Goal: Find specific page/section: Find specific page/section

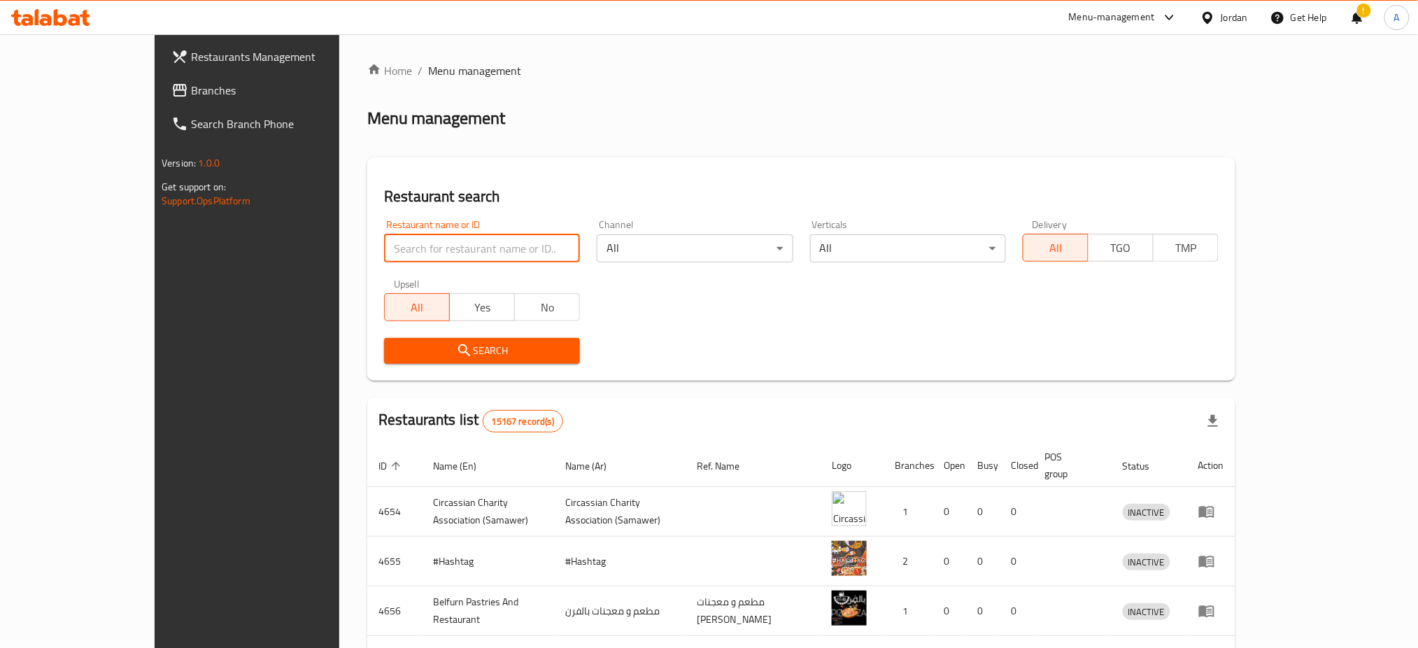
click at [472, 245] on input "search" at bounding box center [482, 248] width 196 height 28
type input "crusters"
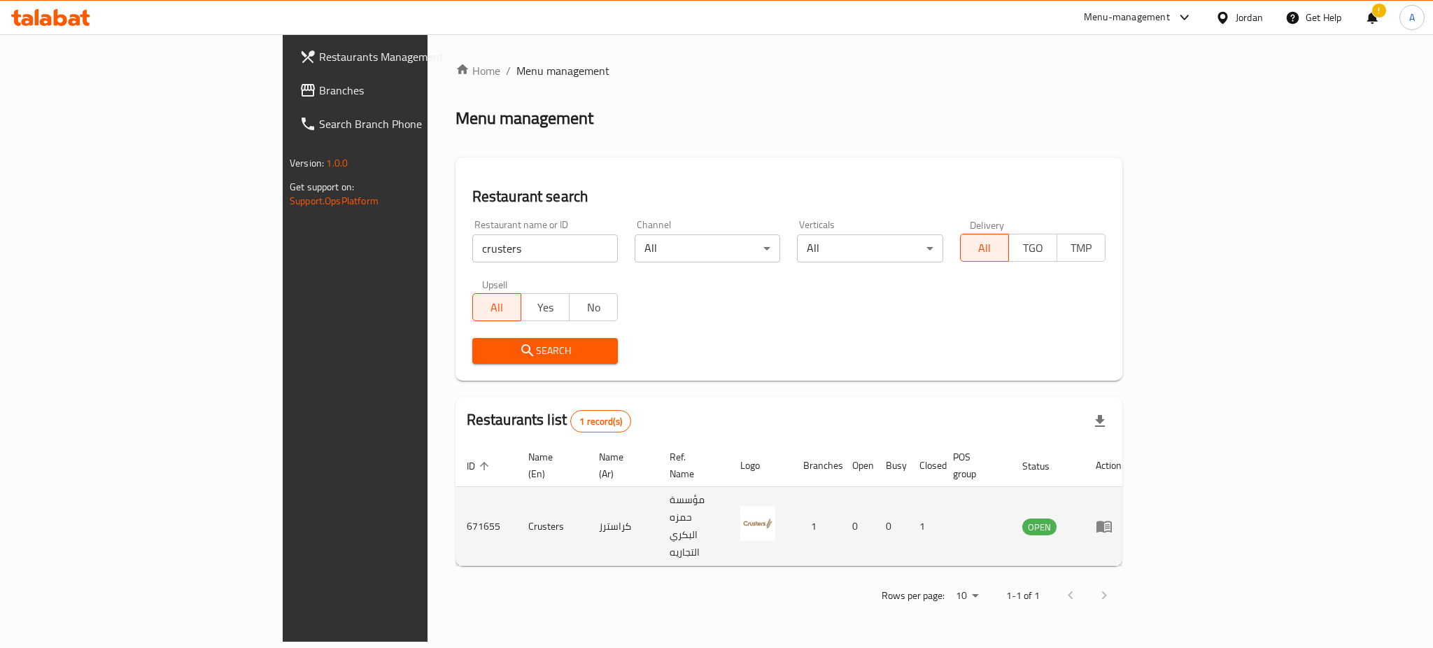
click at [1133, 507] on td "enhanced table" at bounding box center [1109, 526] width 48 height 79
click at [1113, 518] on icon "enhanced table" at bounding box center [1104, 526] width 17 height 17
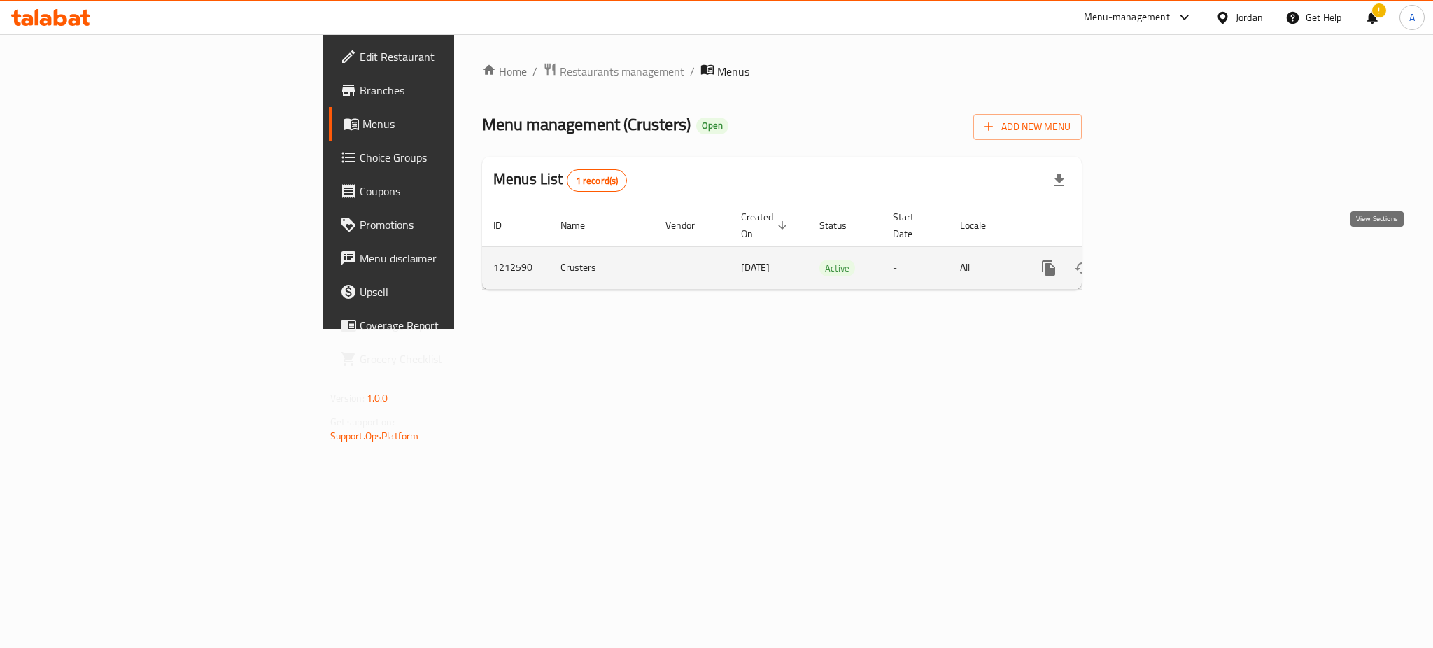
click at [1166, 251] on link "enhanced table" at bounding box center [1150, 268] width 34 height 34
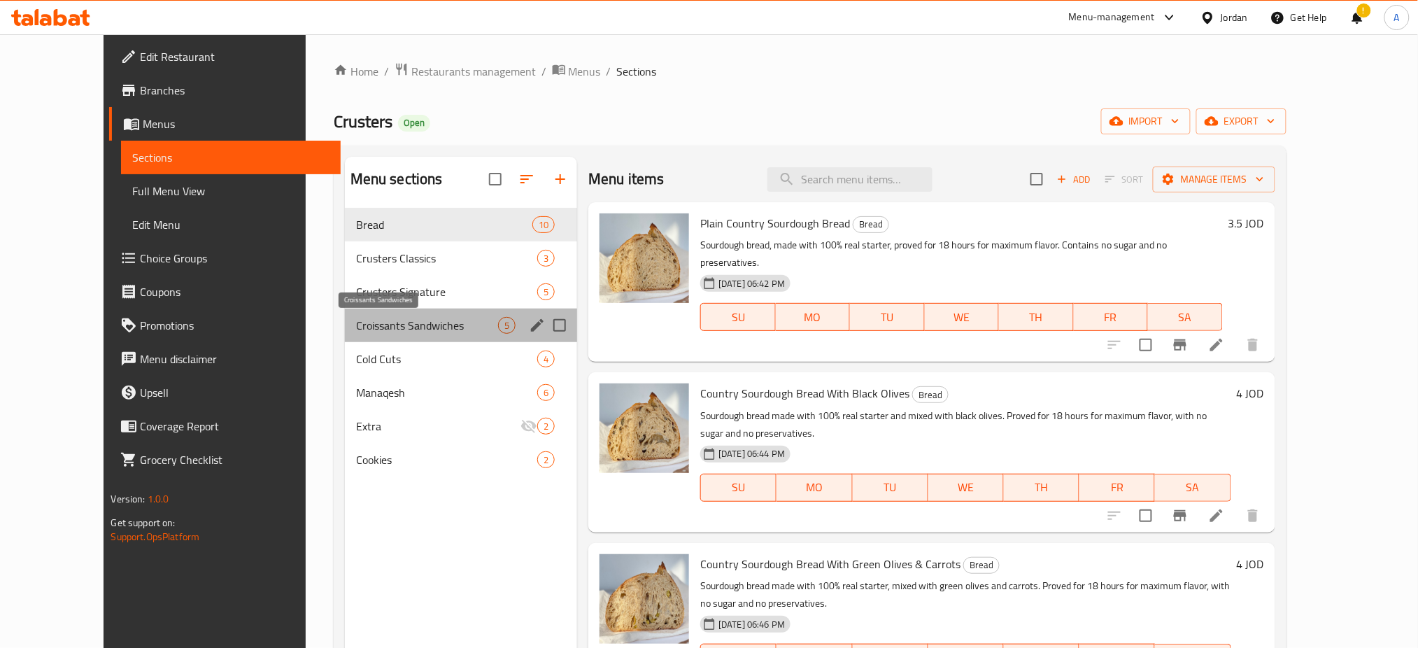
click at [389, 324] on span "Croissants Sandwiches" at bounding box center [427, 325] width 142 height 17
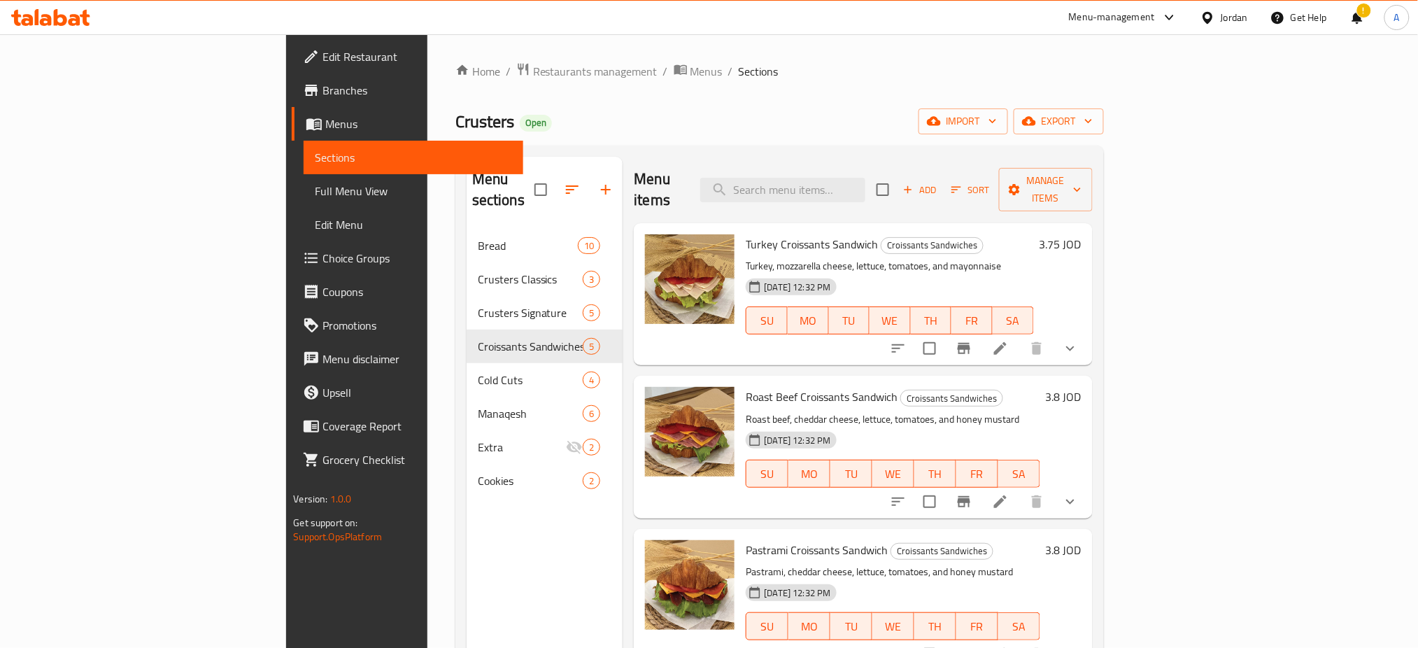
click at [323, 87] on span "Branches" at bounding box center [418, 90] width 190 height 17
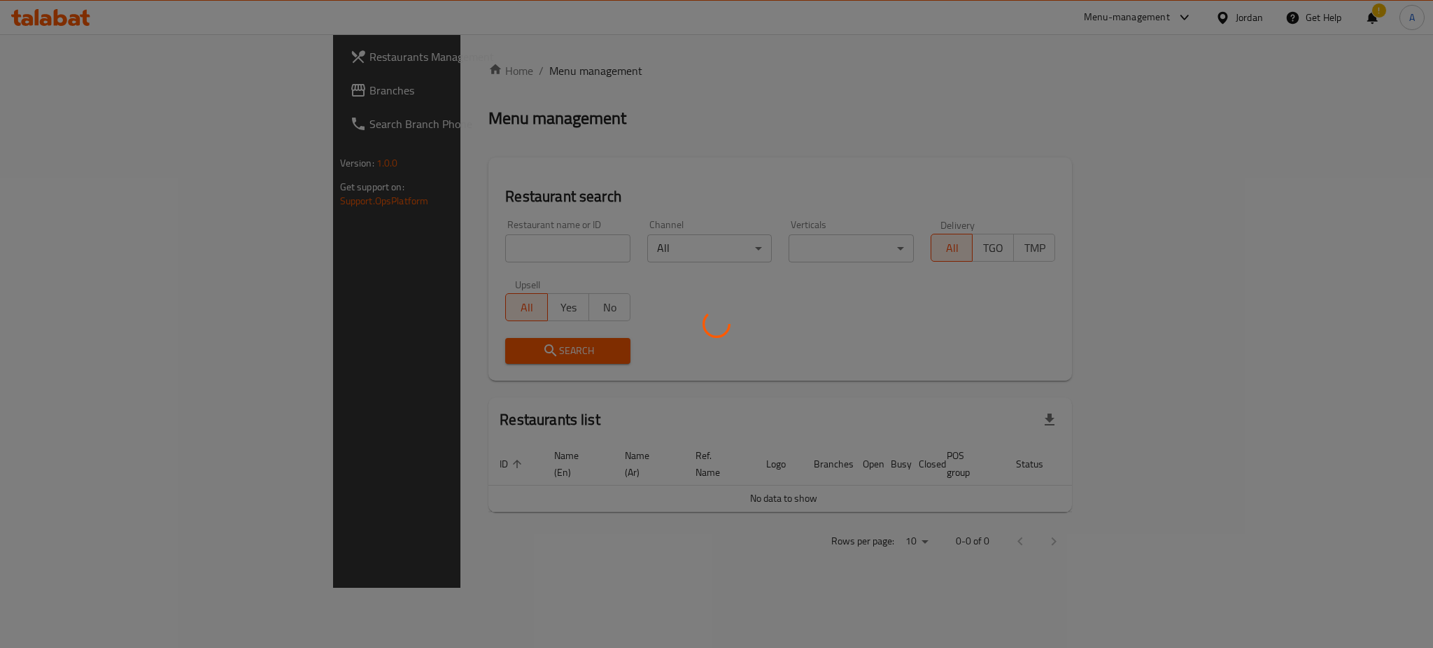
click at [383, 246] on div at bounding box center [716, 324] width 1433 height 648
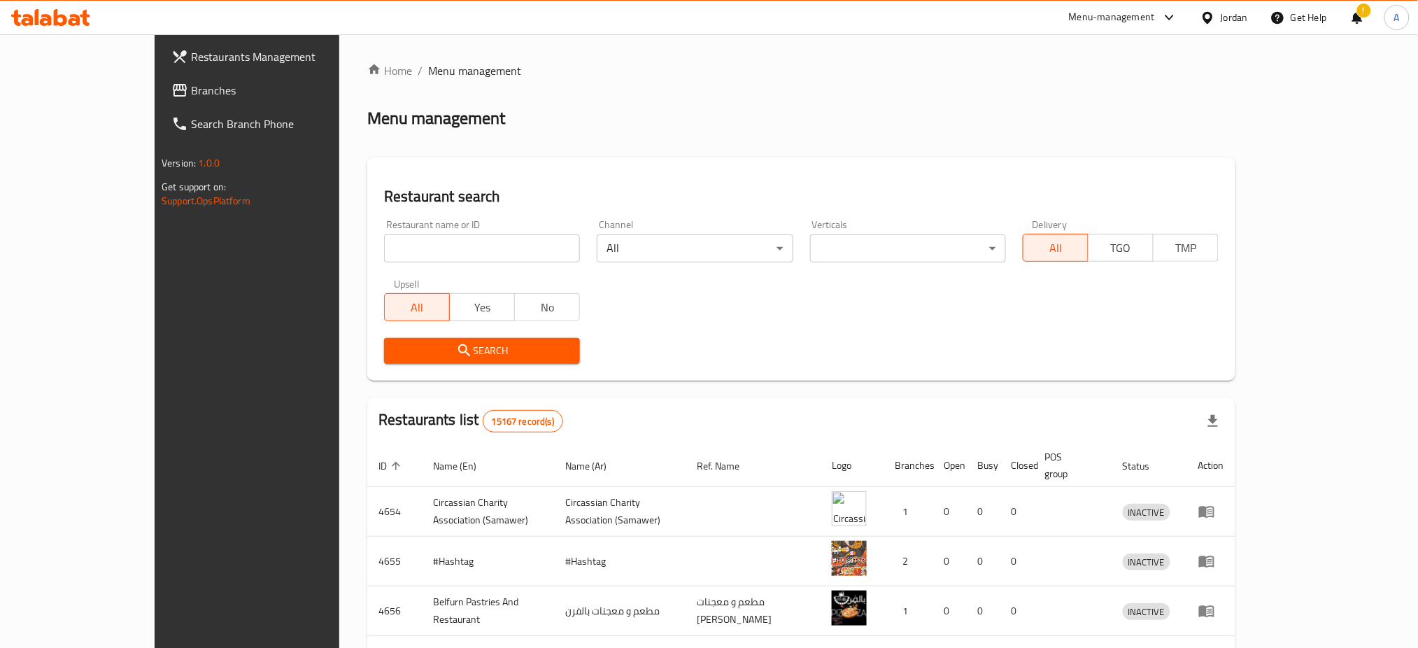
click at [383, 254] on div "Home / Menu management Menu management Restaurant search Restaurant name or ID …" at bounding box center [801, 535] width 868 height 947
click at [386, 255] on input "search" at bounding box center [482, 248] width 196 height 28
paste input "nua"
type input "nua"
click button "Search" at bounding box center [482, 351] width 196 height 26
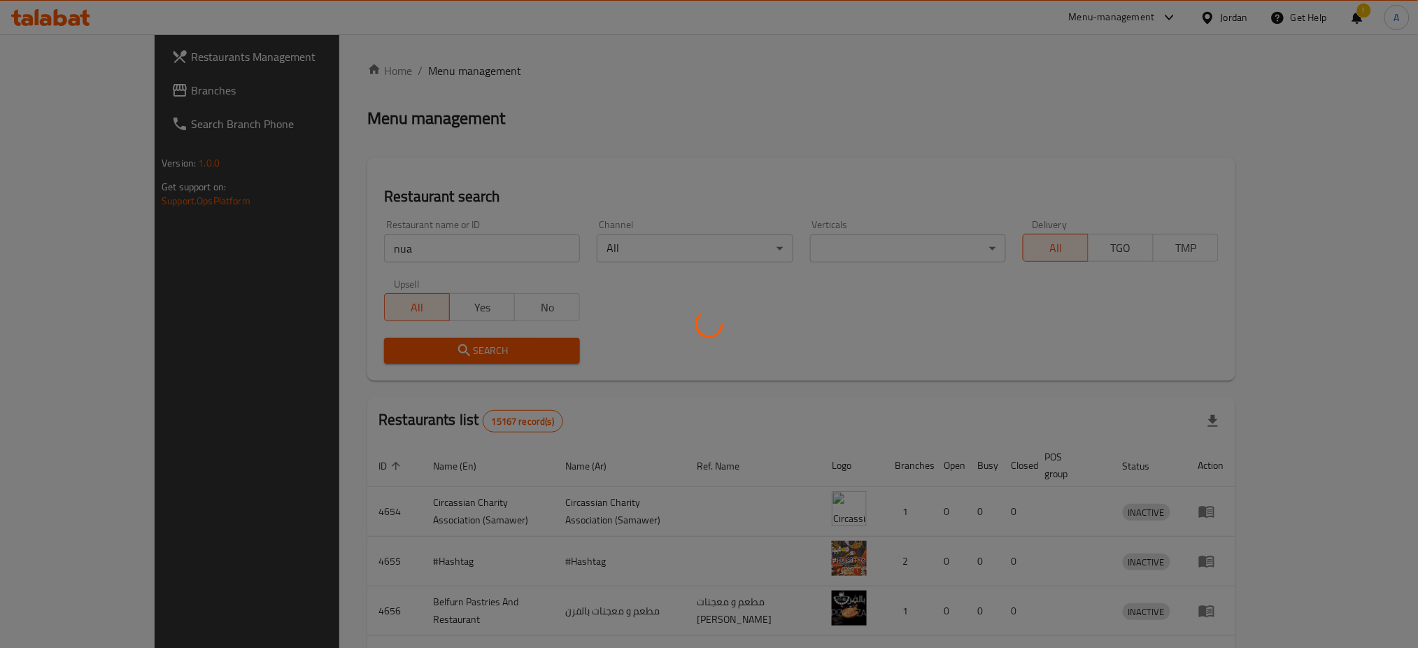
click at [612, 112] on div at bounding box center [709, 324] width 1418 height 648
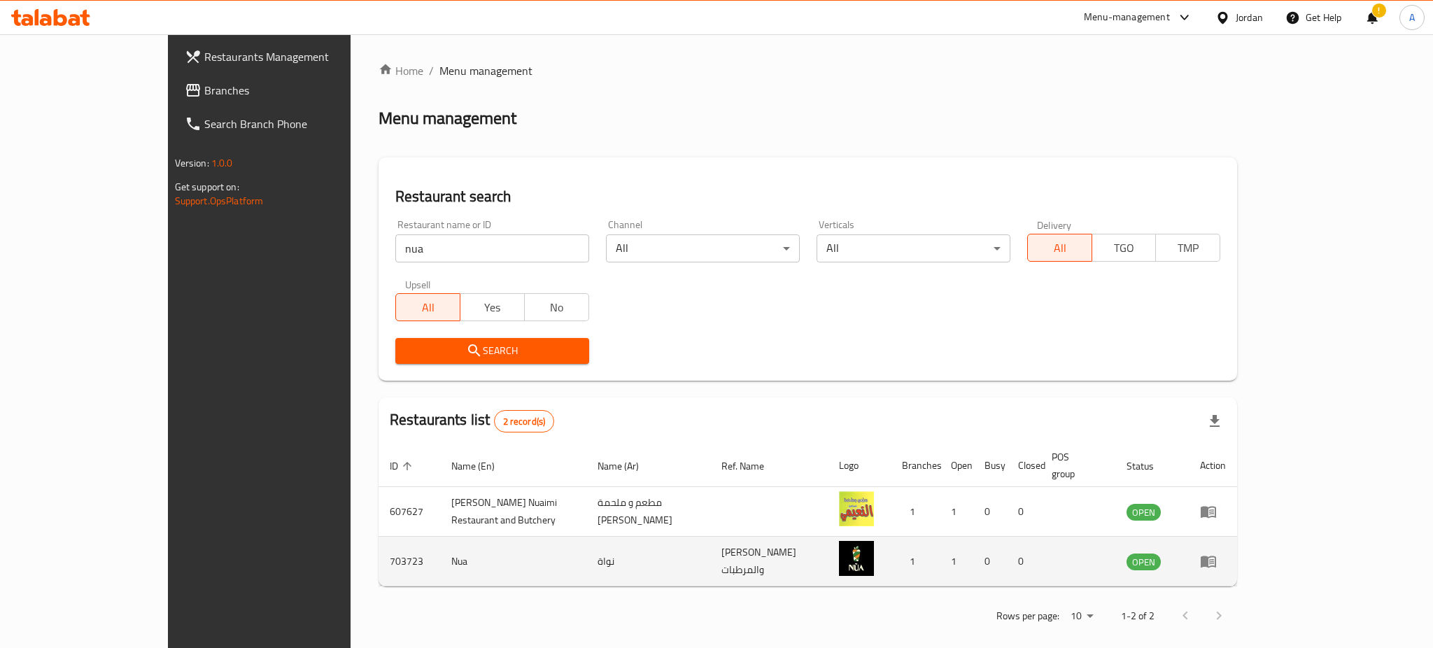
click at [1216, 556] on icon "enhanced table" at bounding box center [1208, 562] width 15 height 12
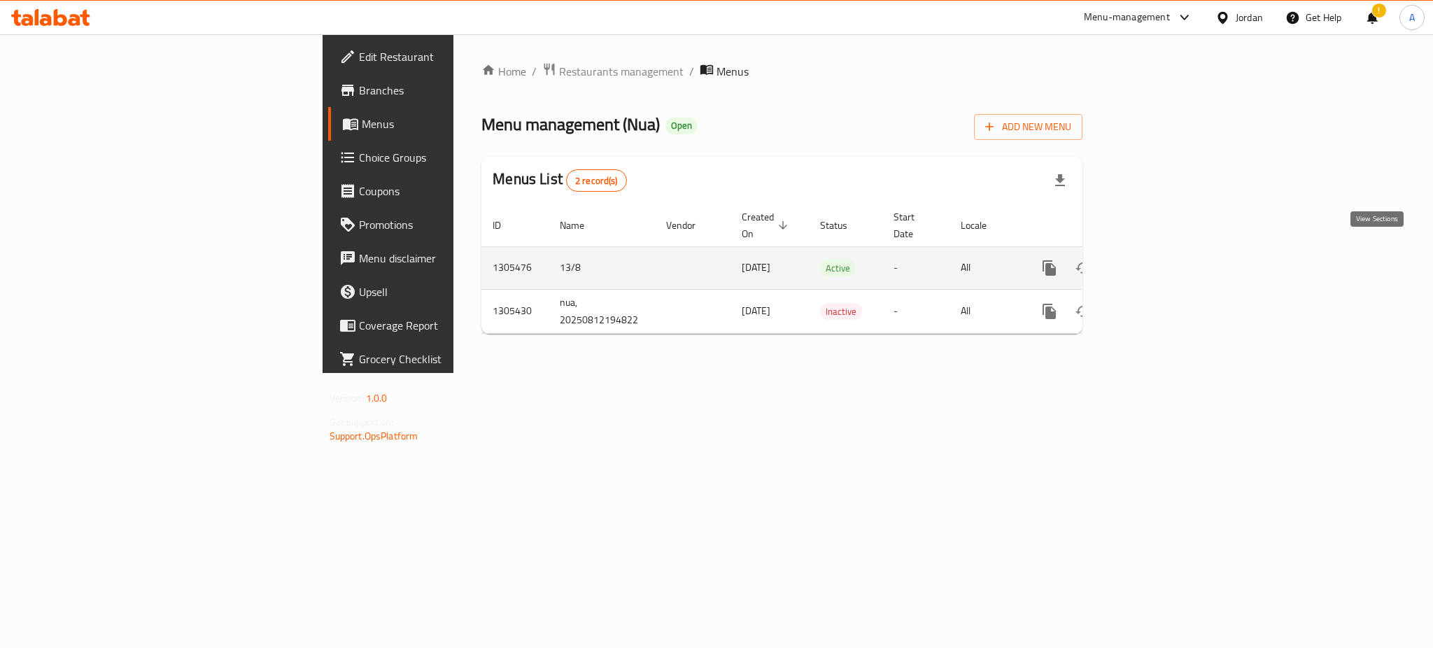
click at [1167, 251] on link "enhanced table" at bounding box center [1151, 268] width 34 height 34
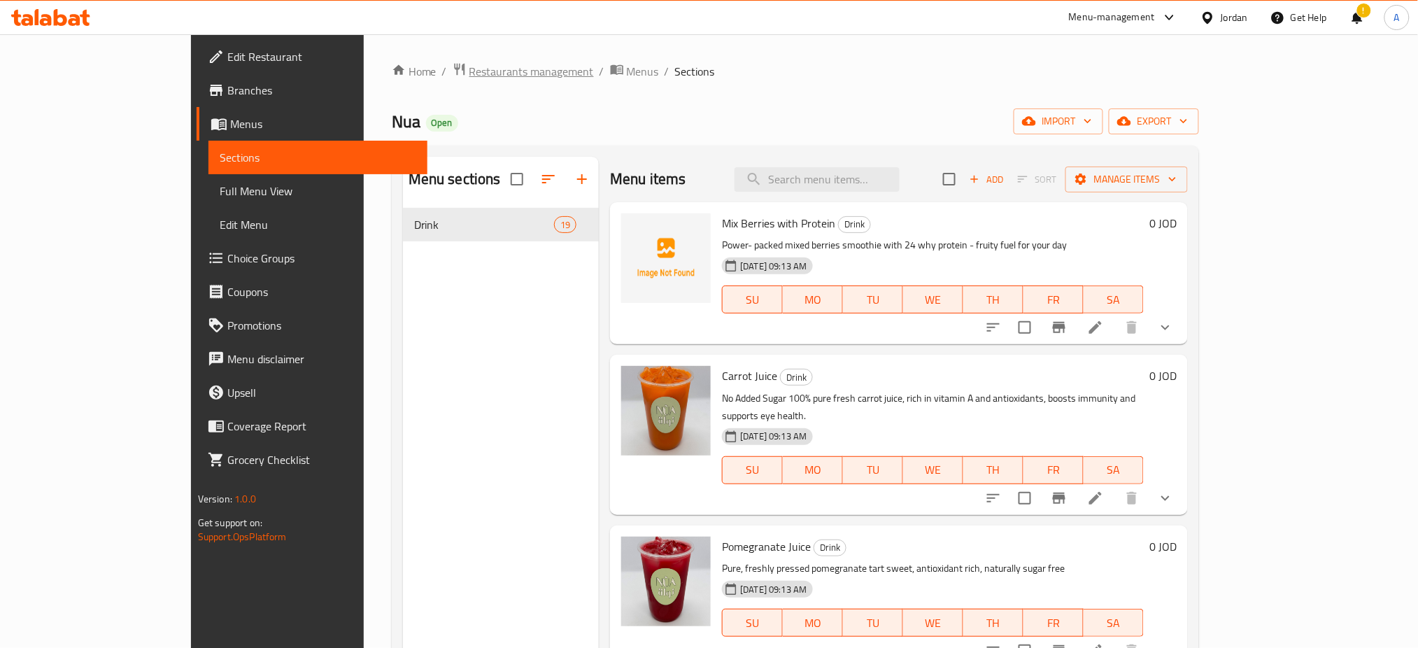
click at [470, 63] on span "Restaurants management" at bounding box center [532, 71] width 125 height 17
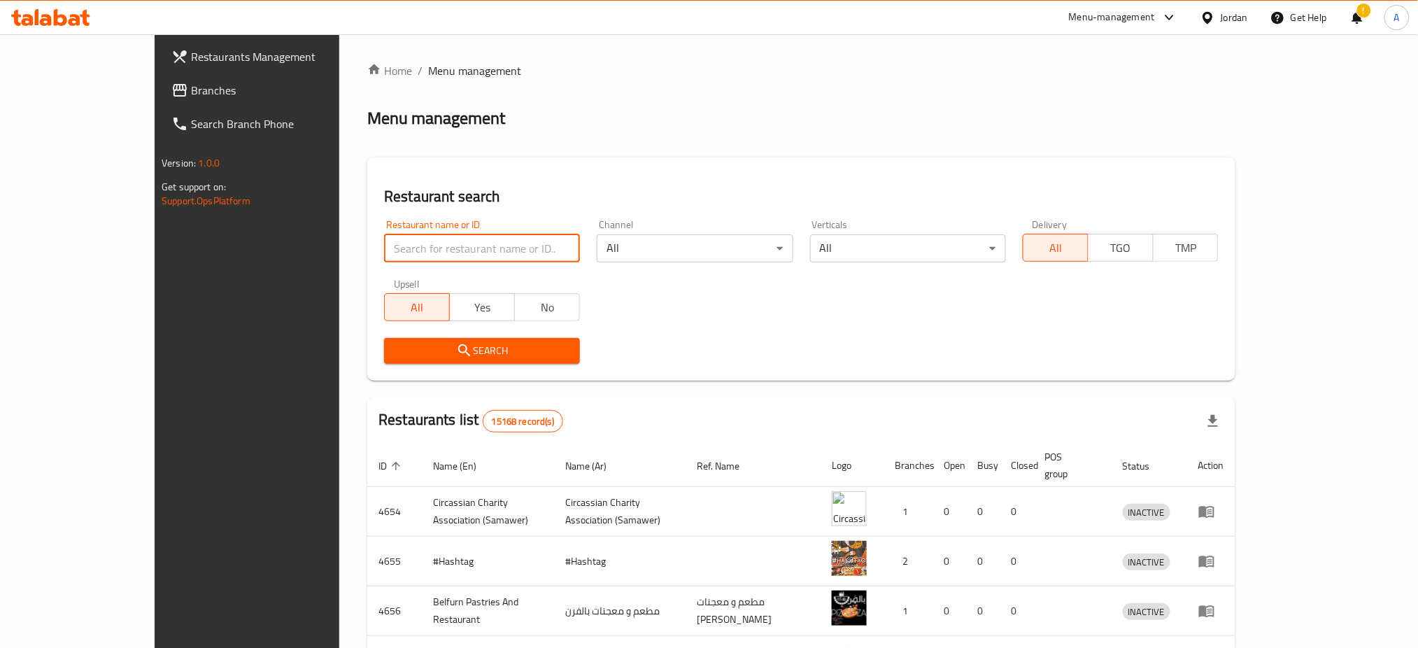
click at [408, 252] on input "search" at bounding box center [482, 248] width 196 height 28
type input "crusters"
click button "Search" at bounding box center [482, 351] width 196 height 26
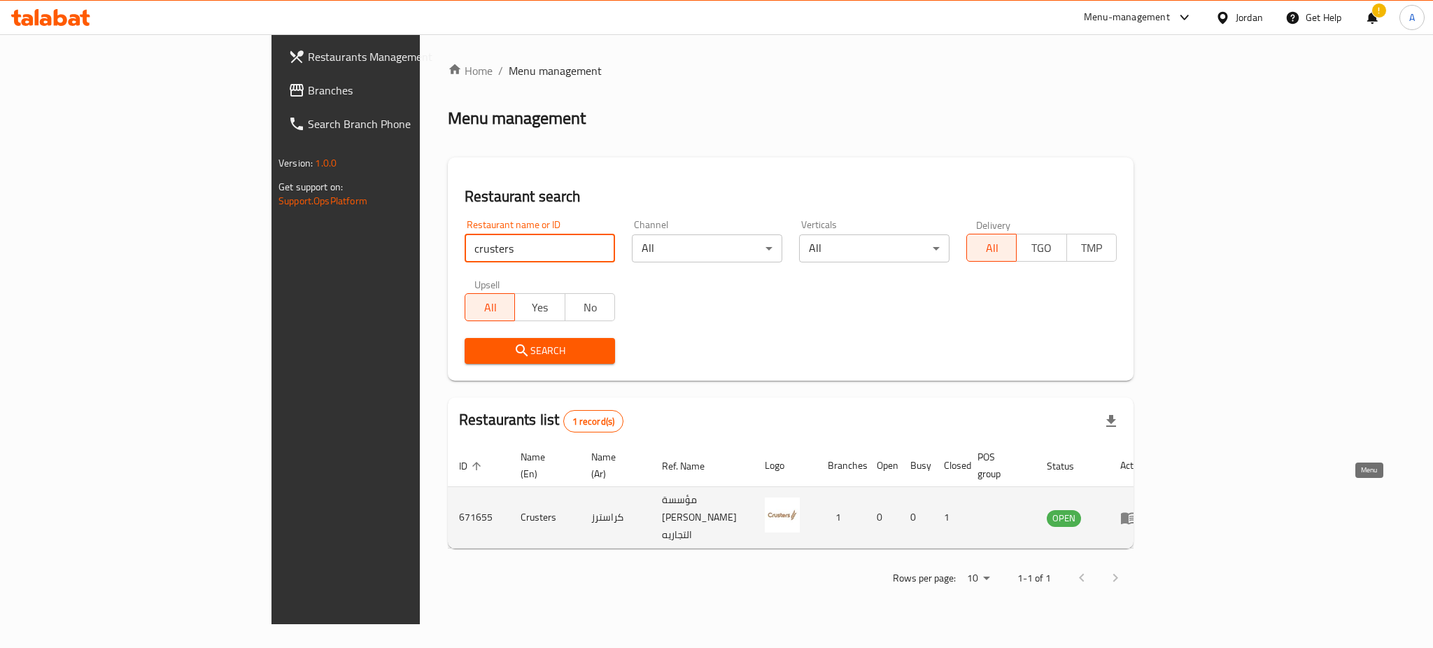
click at [1137, 509] on icon "enhanced table" at bounding box center [1128, 517] width 17 height 17
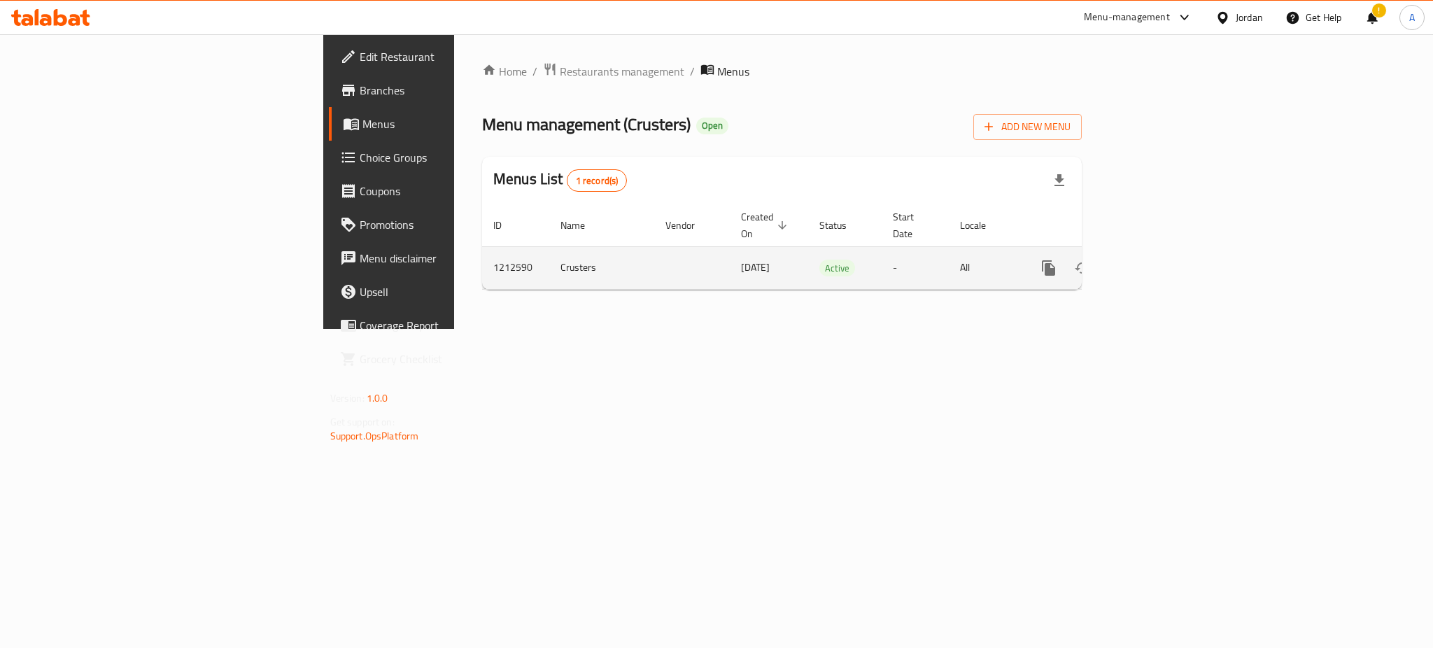
click at [1158, 260] on icon "enhanced table" at bounding box center [1149, 268] width 17 height 17
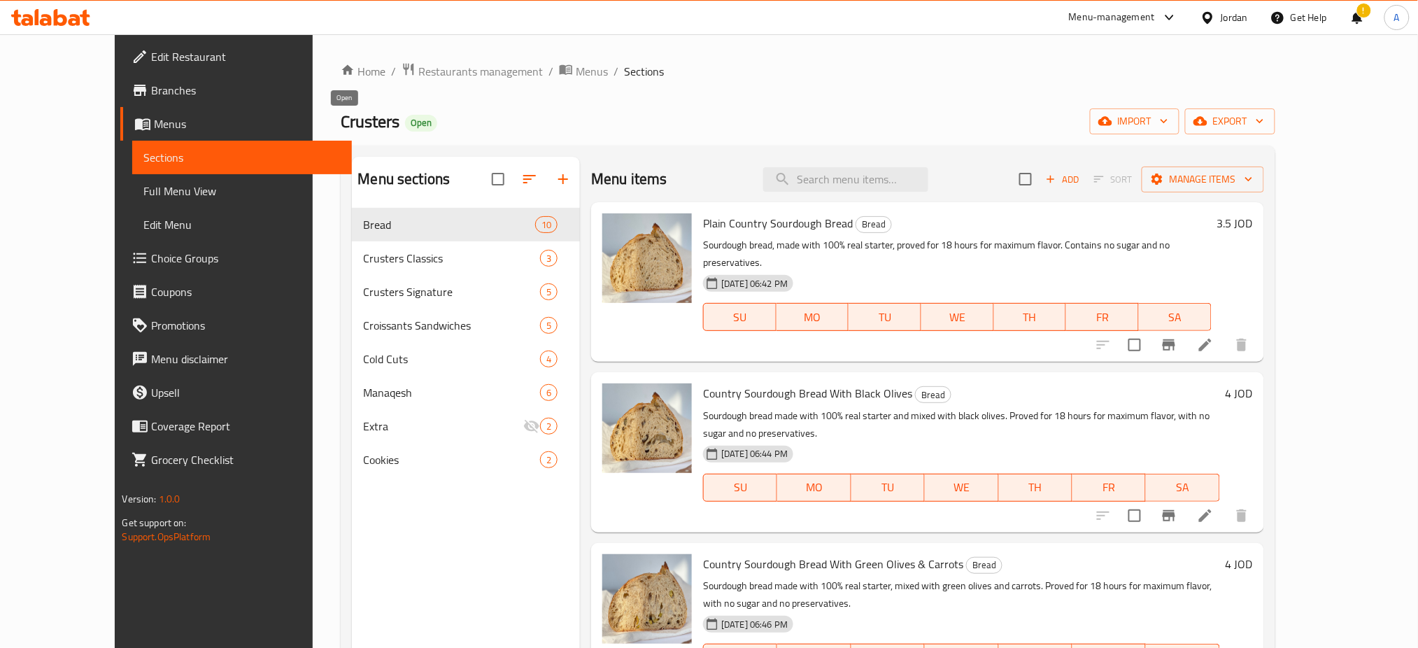
click at [341, 118] on span "Crusters" at bounding box center [370, 121] width 59 height 31
click at [341, 113] on span "Crusters" at bounding box center [370, 121] width 59 height 31
click at [341, 141] on div "Home / Restaurants management / Menus / Sections Crusters Open import export Me…" at bounding box center [808, 439] width 934 height 754
click at [341, 131] on span "Crusters" at bounding box center [370, 121] width 59 height 31
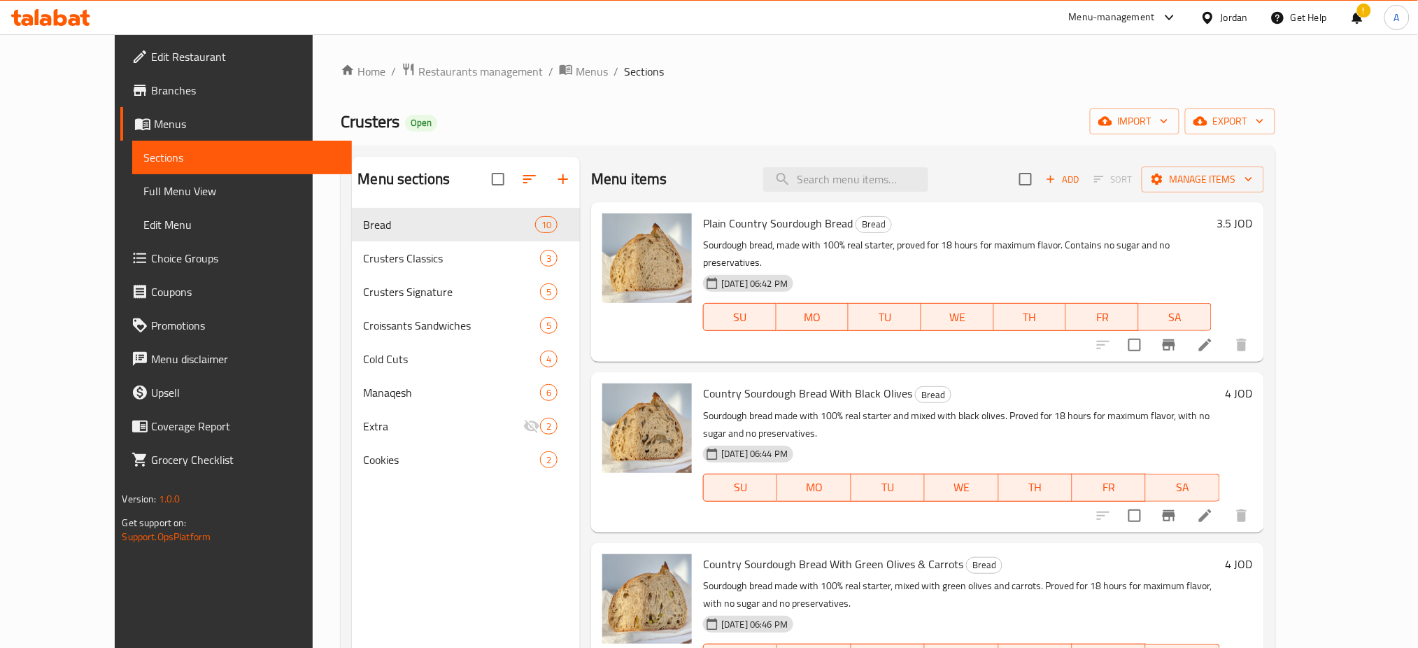
click at [341, 131] on span "Crusters" at bounding box center [370, 121] width 59 height 31
click at [341, 127] on span "Crusters" at bounding box center [370, 121] width 59 height 31
click at [341, 126] on span "Crusters" at bounding box center [370, 121] width 59 height 31
copy span "Crusters"
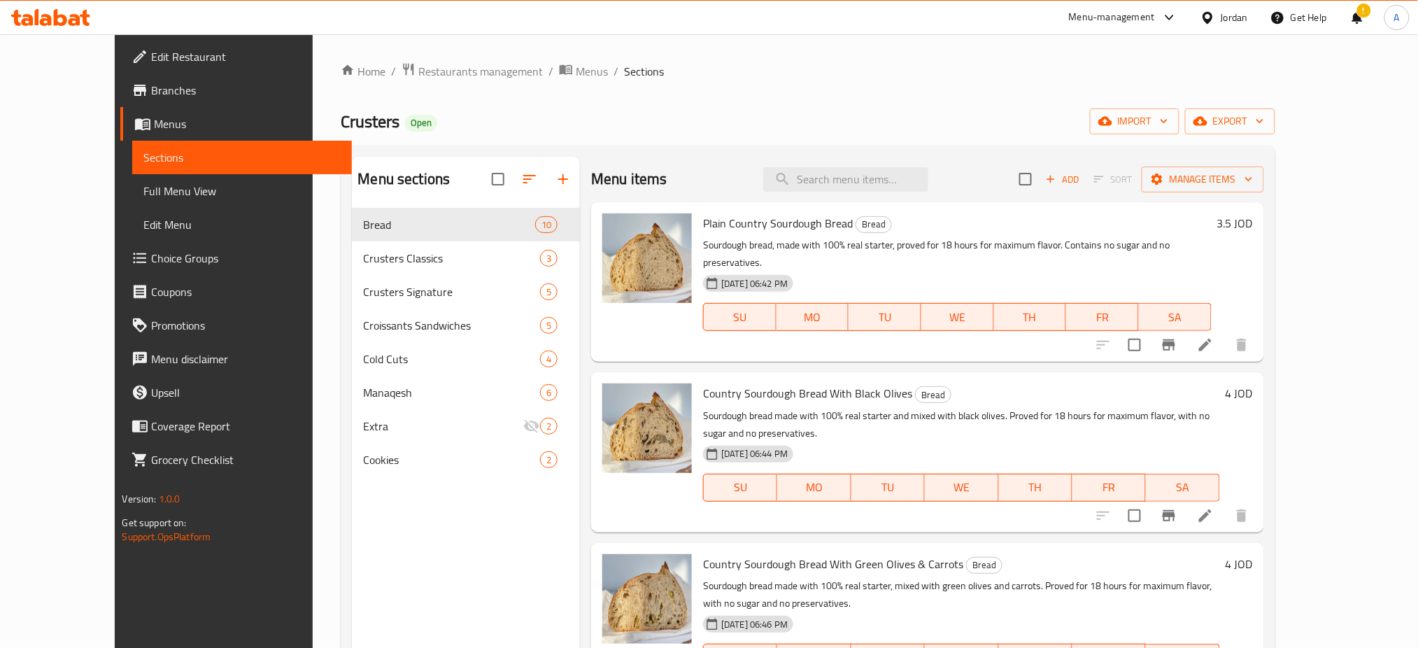
click at [359, 87] on div "Home / Restaurants management / Menus / Sections Crusters Open import export Me…" at bounding box center [808, 439] width 934 height 754
click at [341, 117] on span "Crusters" at bounding box center [370, 121] width 59 height 31
copy span "Crusters"
click at [1115, 14] on div "Menu-management" at bounding box center [1112, 17] width 86 height 17
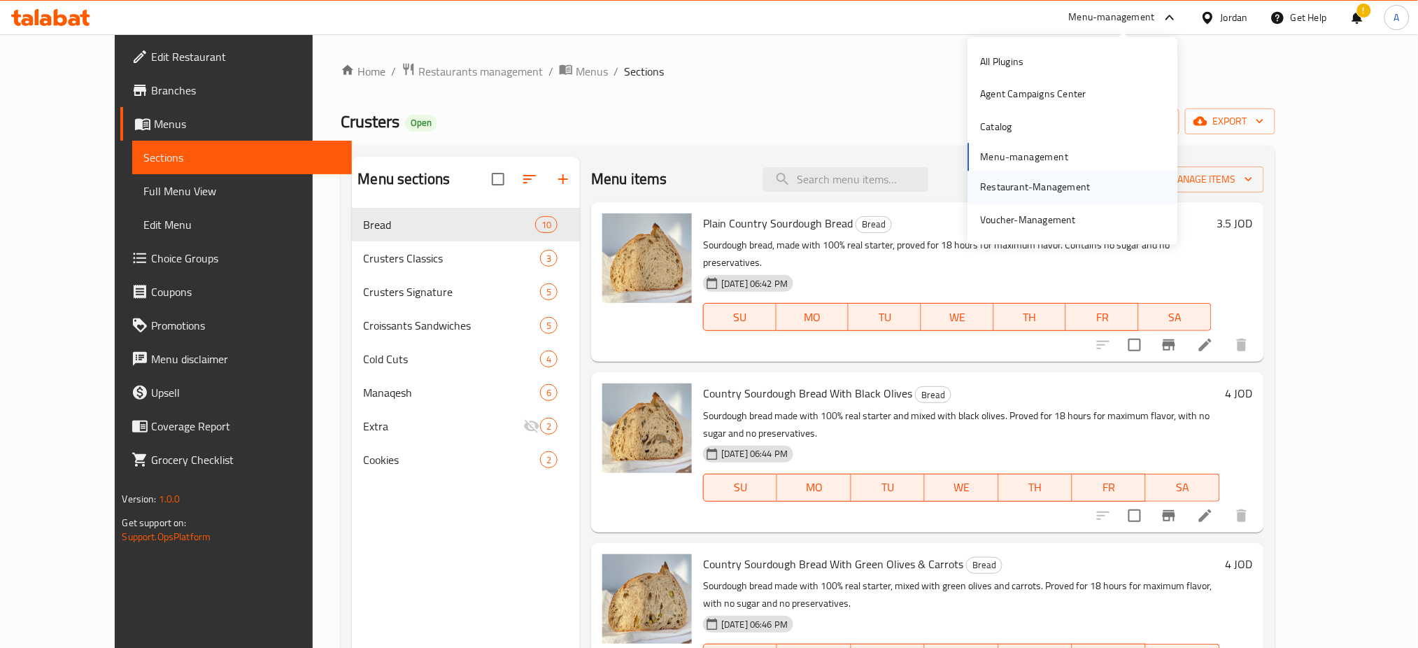
click at [1030, 193] on div "Restaurant-Management" at bounding box center [1036, 187] width 110 height 15
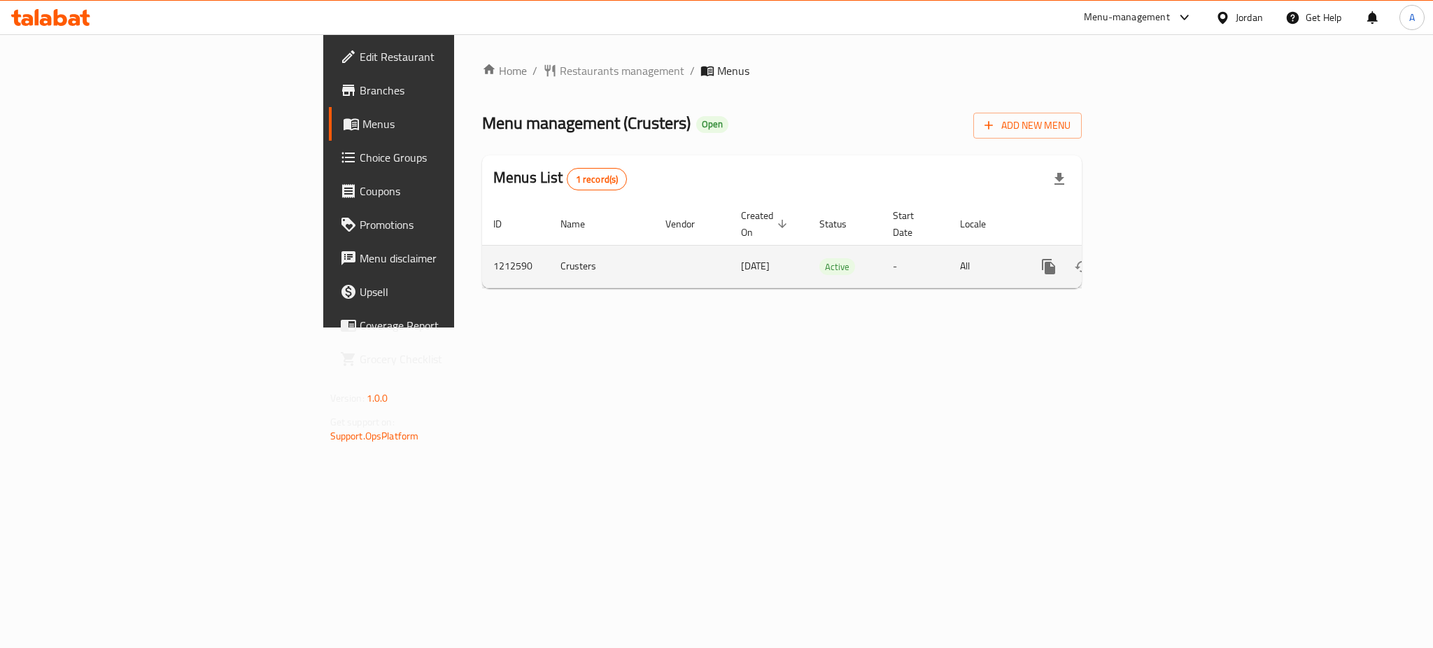
click at [1166, 251] on link "enhanced table" at bounding box center [1150, 267] width 34 height 34
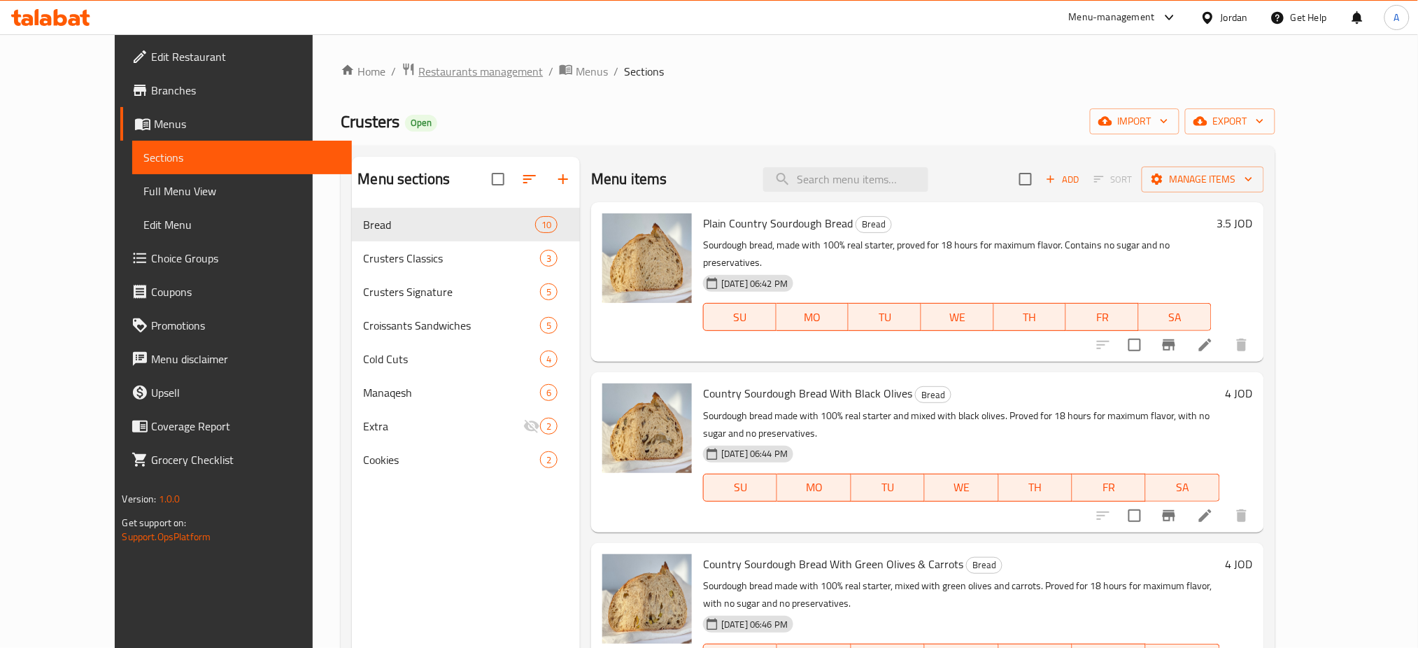
click at [418, 72] on span "Restaurants management" at bounding box center [480, 71] width 125 height 17
click at [1111, 113] on div "Crusters Open import export" at bounding box center [808, 121] width 934 height 26
click at [451, 73] on span "Restaurants management" at bounding box center [480, 71] width 125 height 17
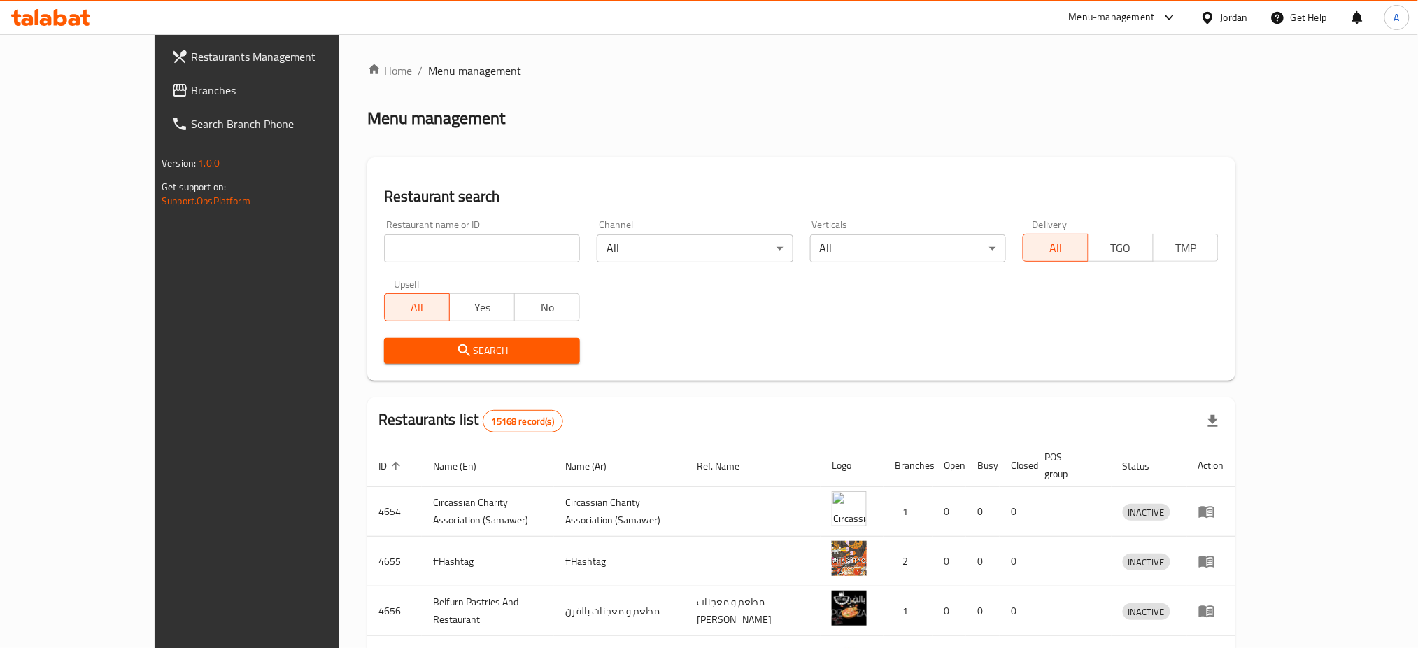
click at [423, 255] on input "search" at bounding box center [482, 248] width 196 height 28
type input "nua"
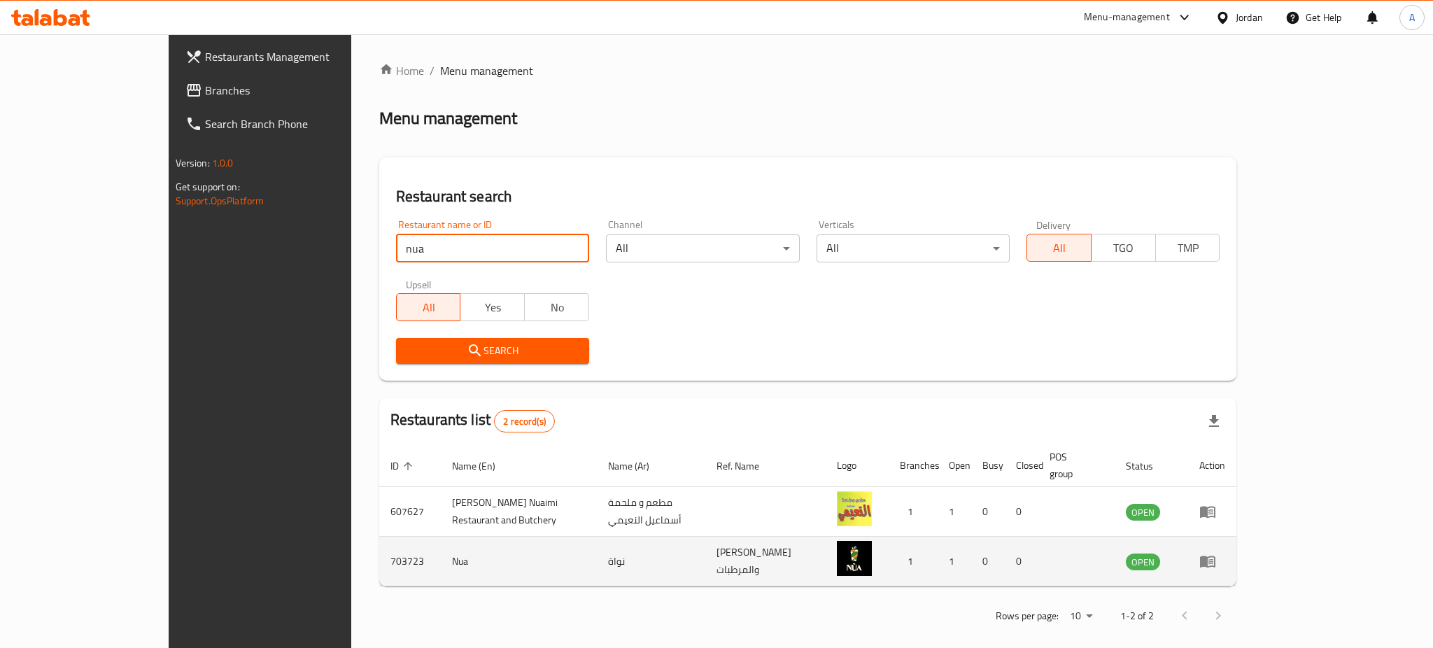
click at [1216, 553] on icon "enhanced table" at bounding box center [1207, 561] width 17 height 17
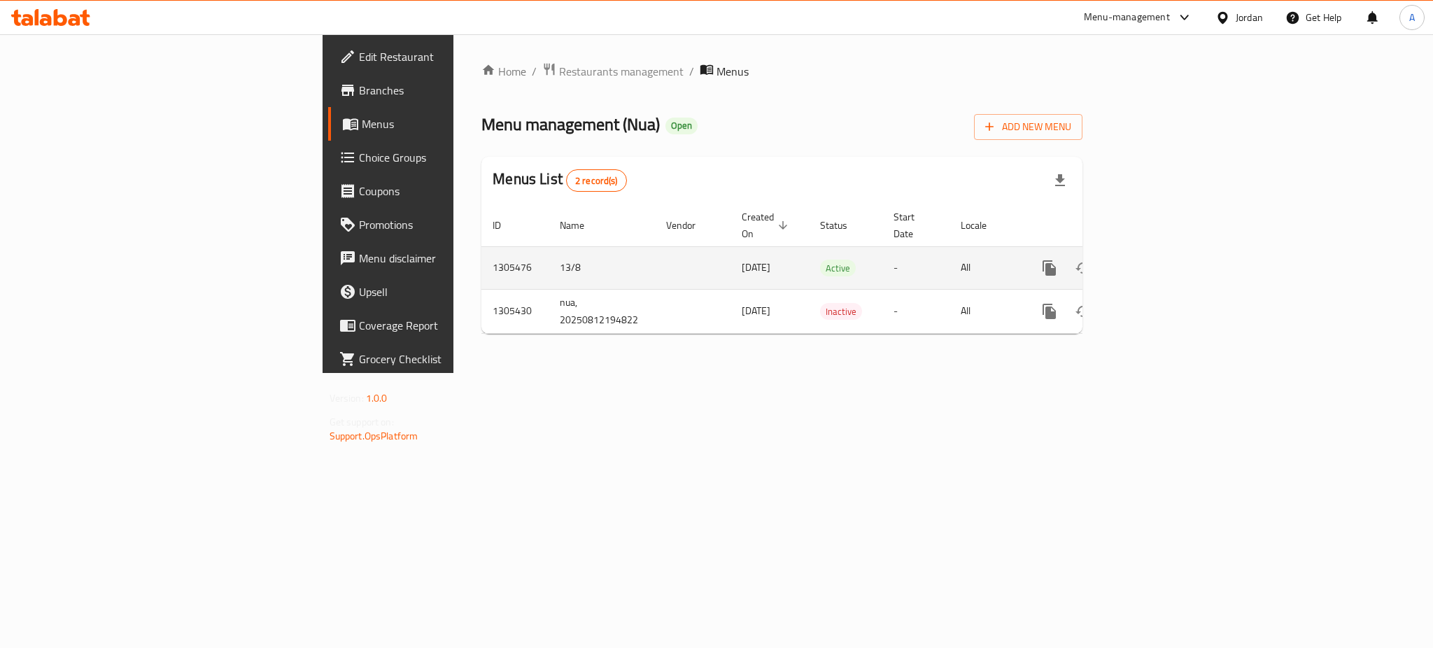
click at [1167, 260] on link "enhanced table" at bounding box center [1151, 268] width 34 height 34
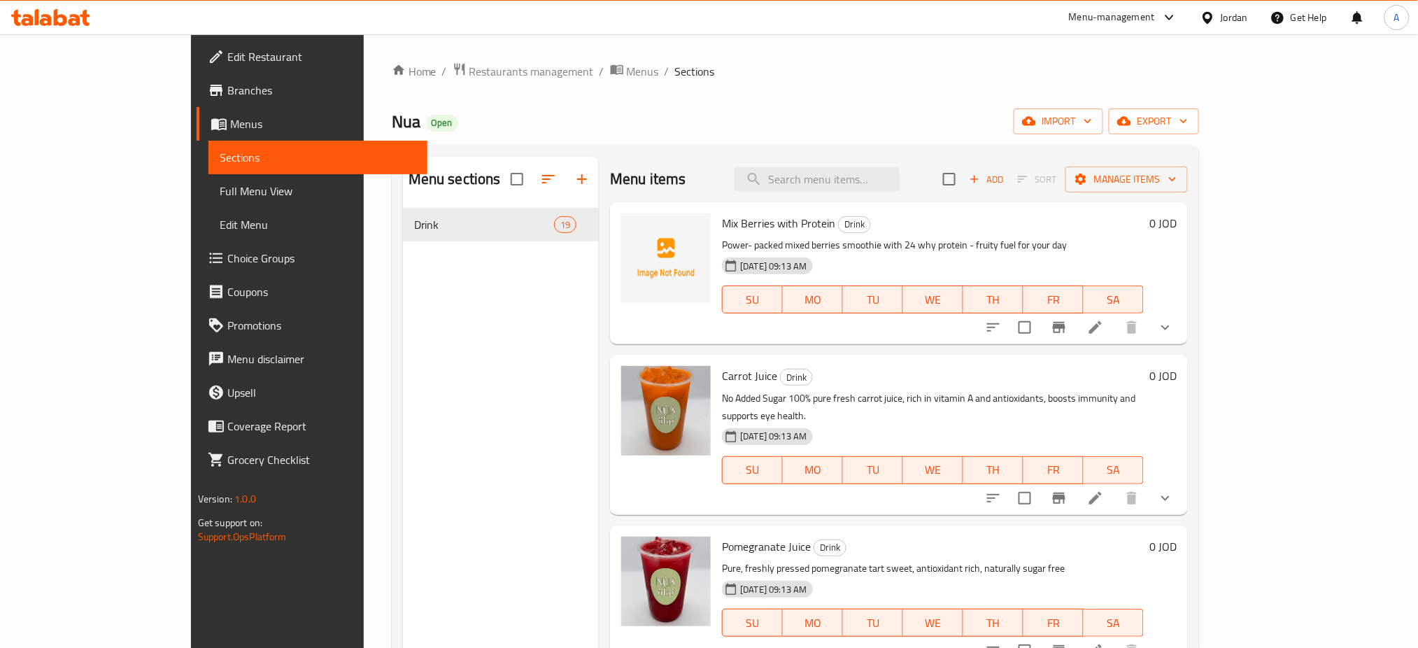
click at [405, 606] on div "Menu sections Drink 19" at bounding box center [501, 481] width 197 height 648
